Goal: Navigation & Orientation: Find specific page/section

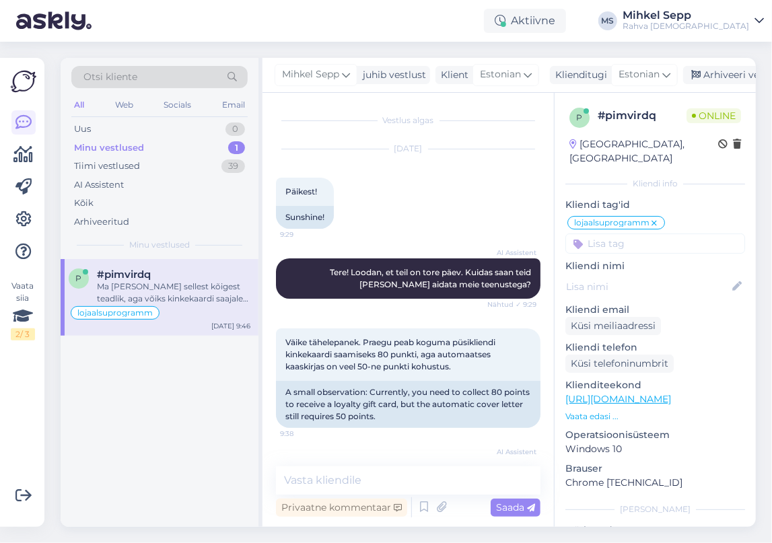
scroll to position [248, 0]
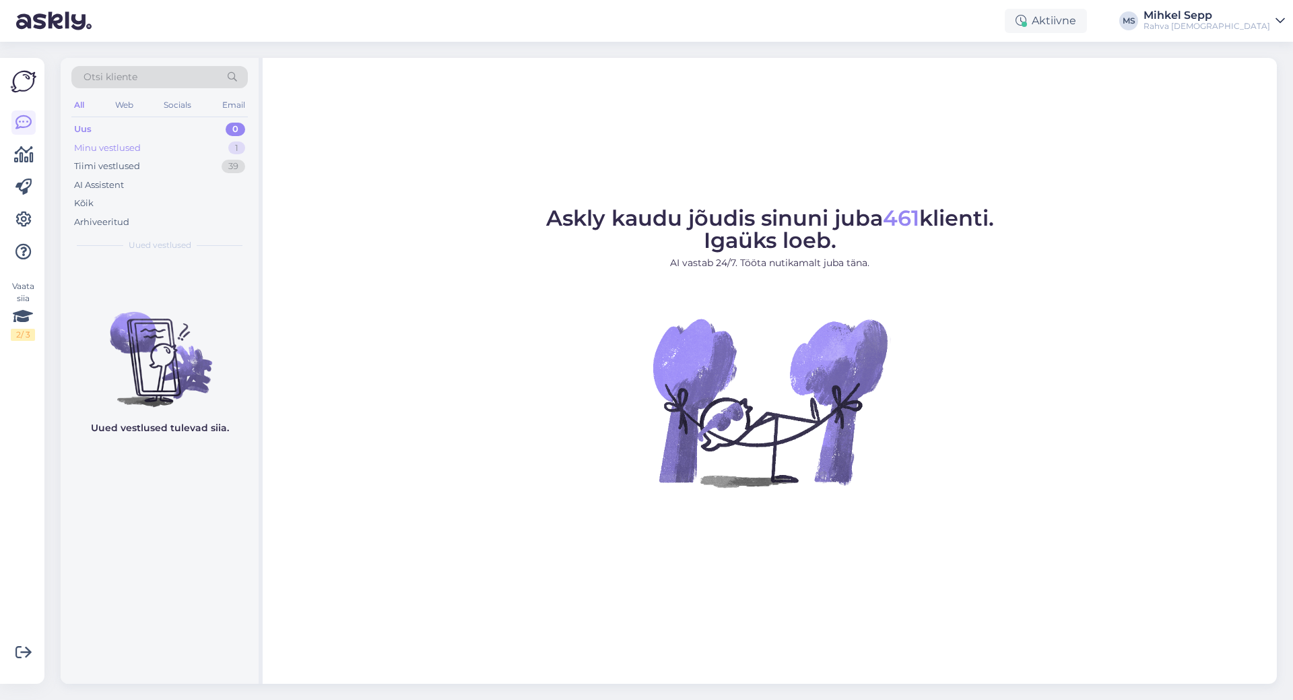
click at [92, 144] on div "Minu vestlused" at bounding box center [107, 147] width 67 height 13
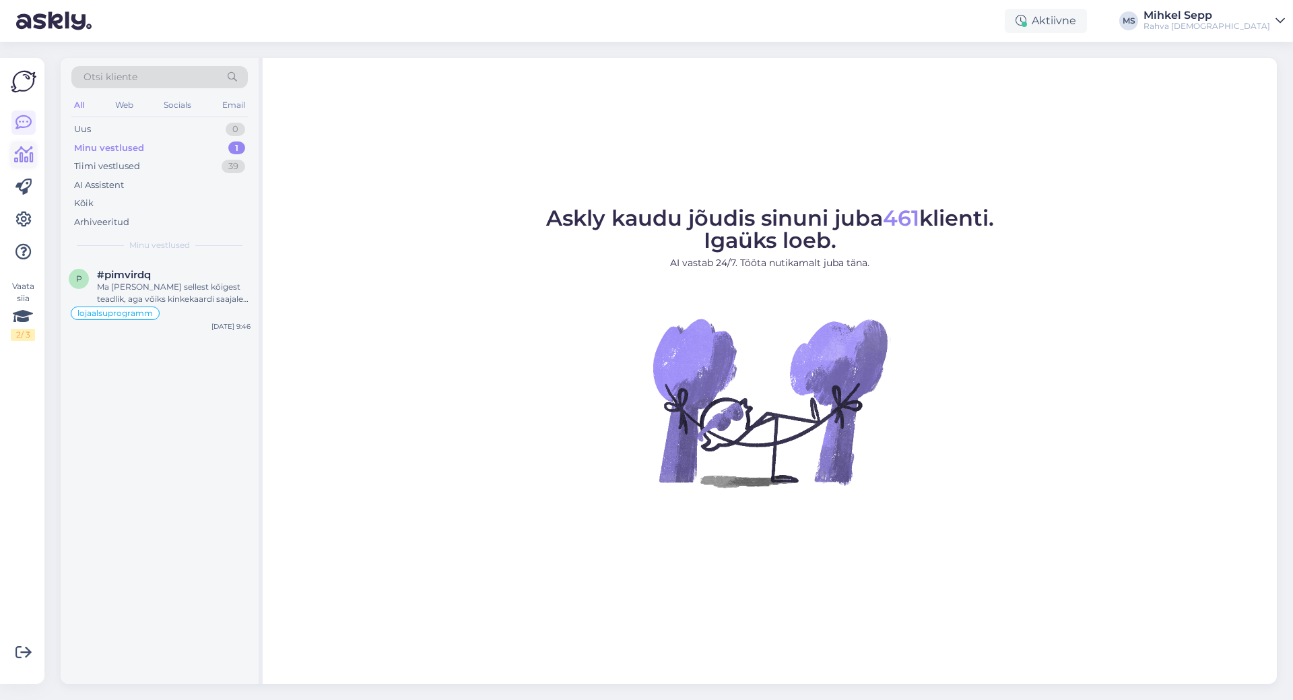
click at [29, 147] on icon at bounding box center [24, 155] width 20 height 16
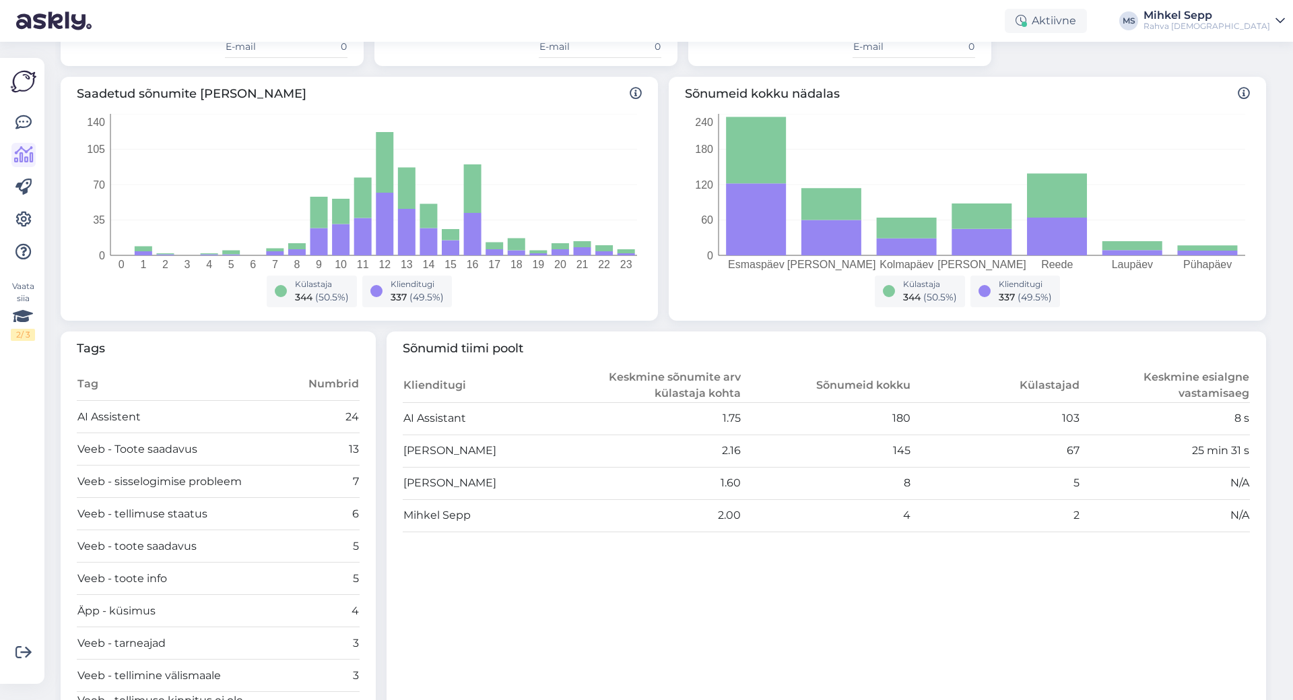
scroll to position [179, 0]
click at [702, 516] on td "2.00" at bounding box center [657, 513] width 170 height 32
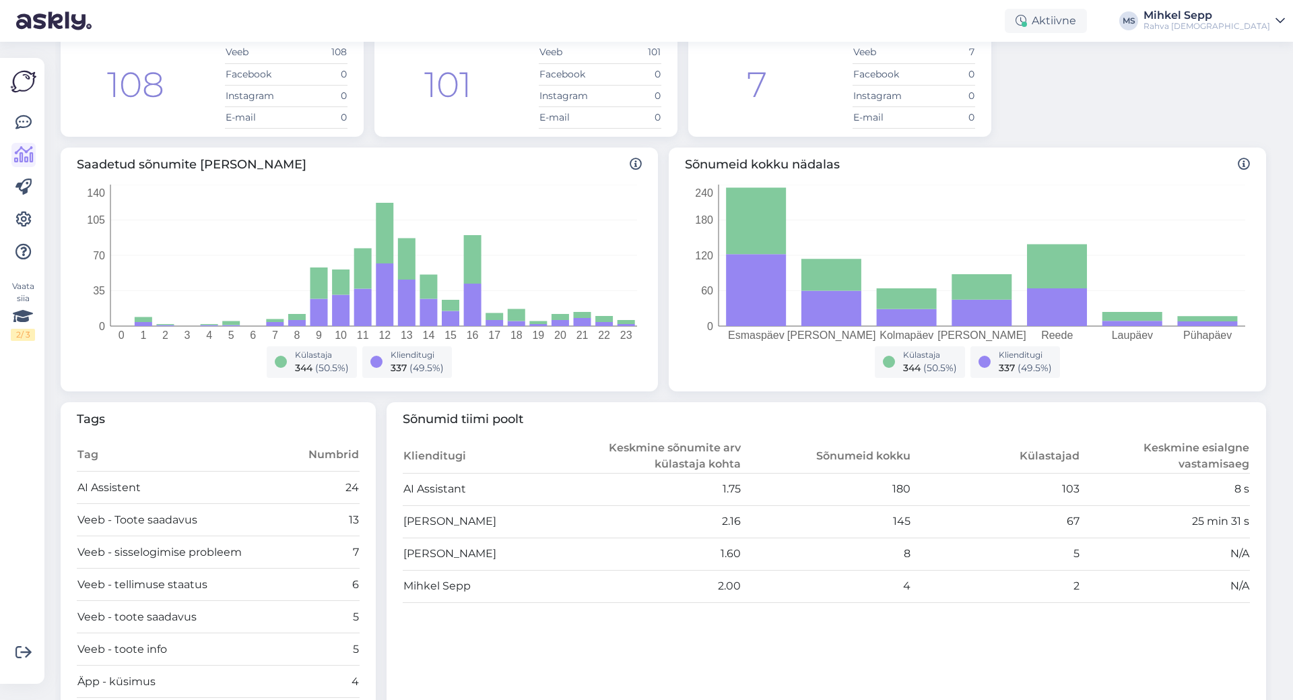
scroll to position [0, 0]
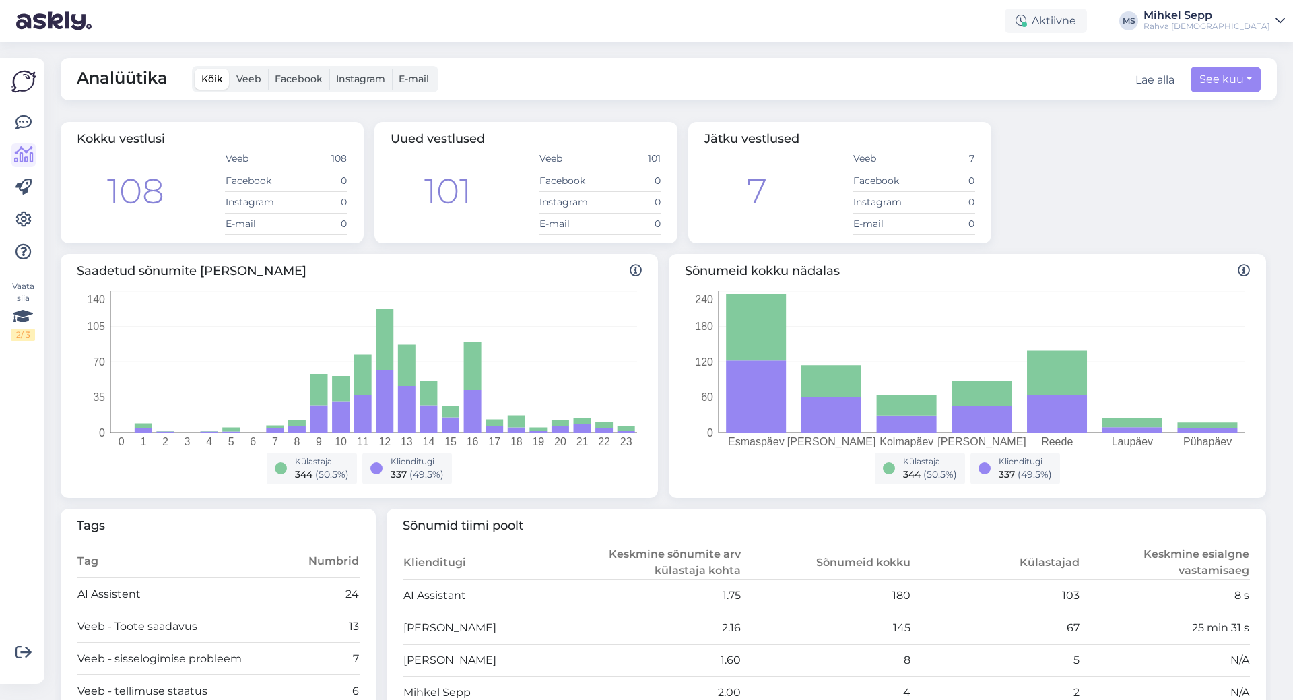
click at [1, 299] on div "Vaata siia 2 / 3 Võimalused Veendu, et Askly loob sulle väärtust. Sulge Ühenda …" at bounding box center [22, 370] width 44 height 625
